Goal: Transaction & Acquisition: Purchase product/service

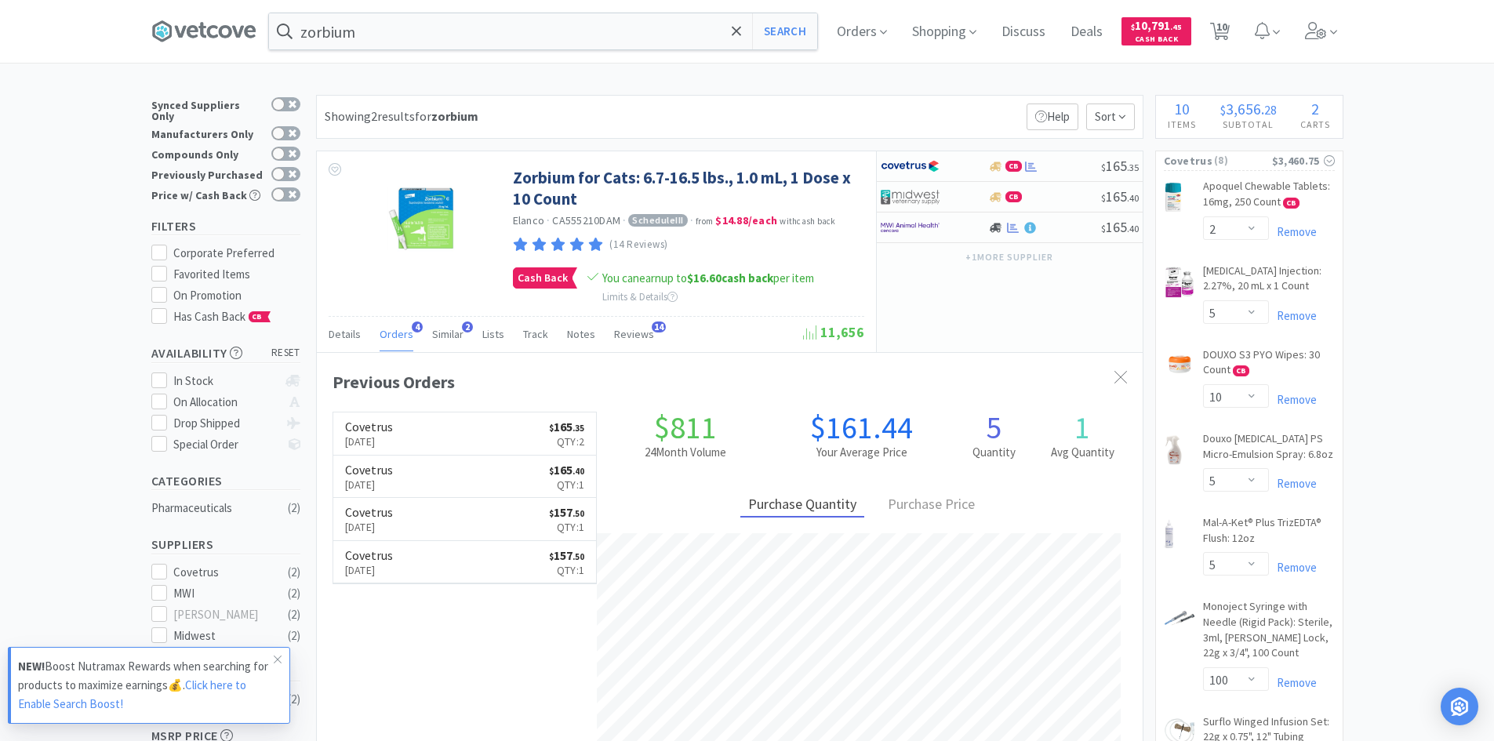
select select "2"
select select "5"
select select "10"
select select "5"
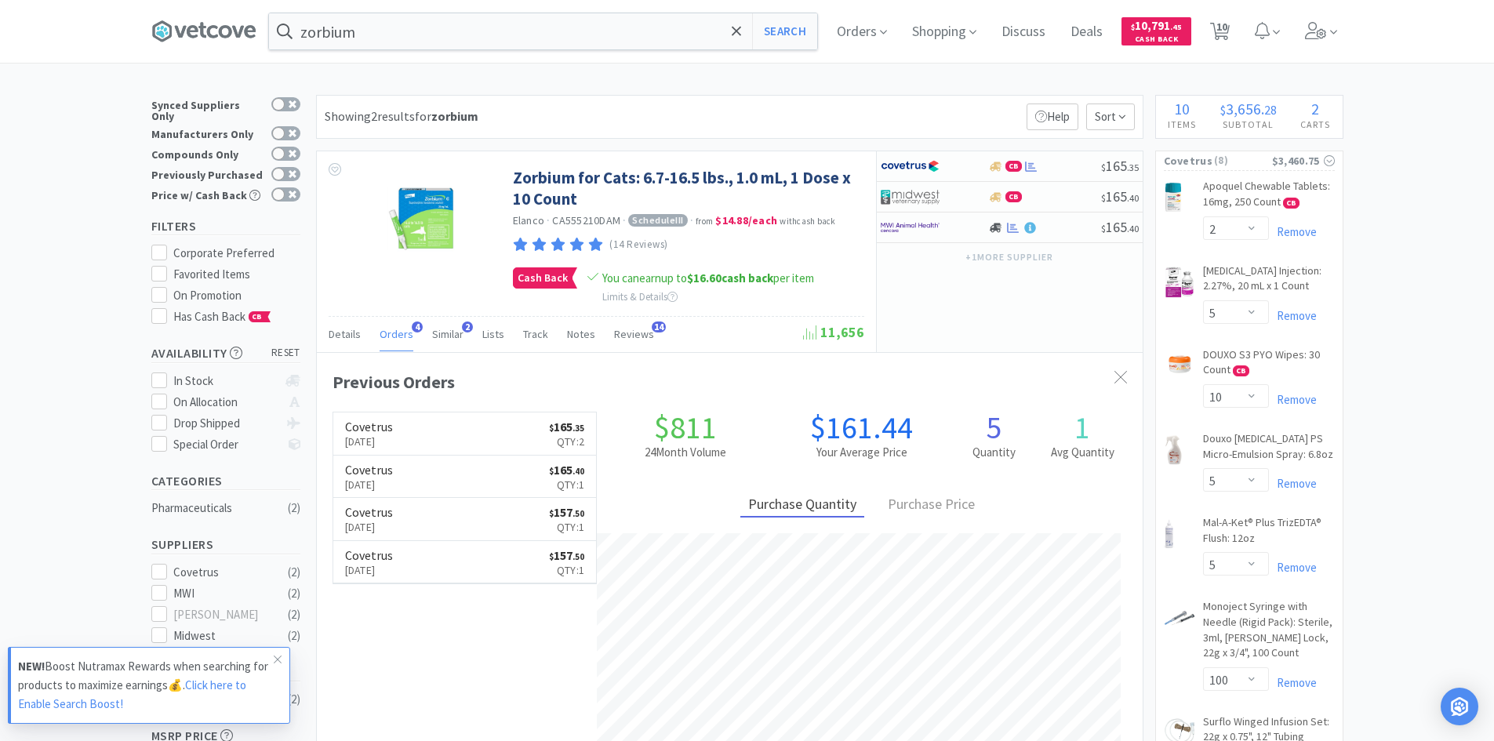
select select "100"
select select "5"
select select "1"
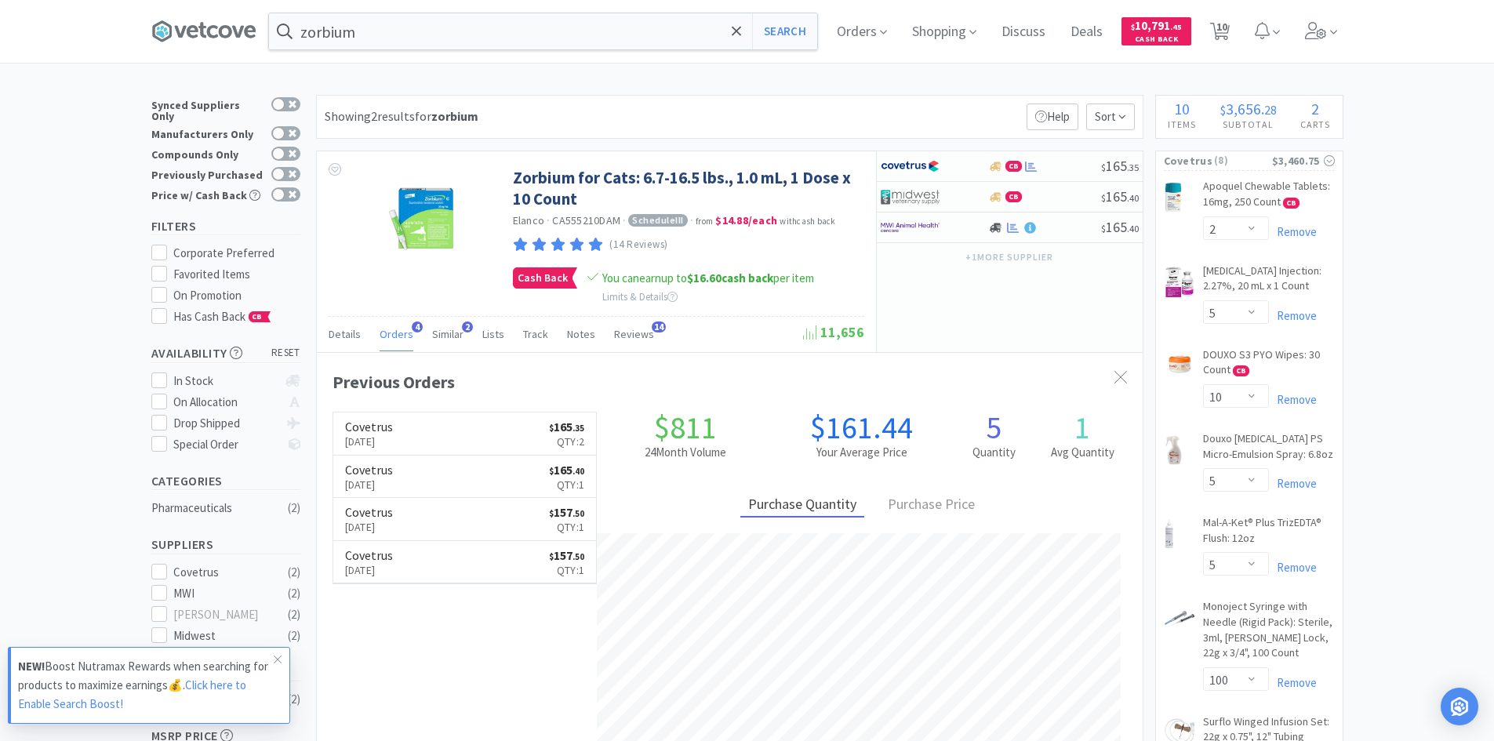
scroll to position [406, 826]
